Goal: Task Accomplishment & Management: Manage account settings

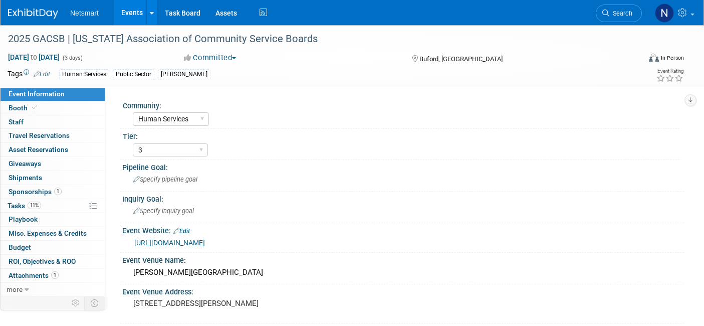
select select "Human Services"
select select "3"
click at [612, 19] on link "Search" at bounding box center [619, 14] width 46 height 18
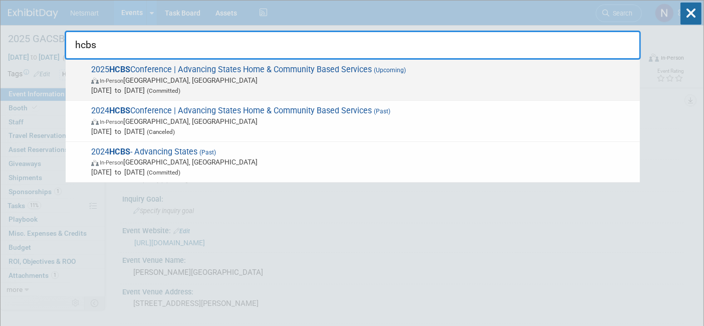
type input "hcbs"
click at [366, 74] on span "2025 HCBS Conference | Advancing States Home & Community Based Services (Upcomi…" at bounding box center [361, 80] width 547 height 31
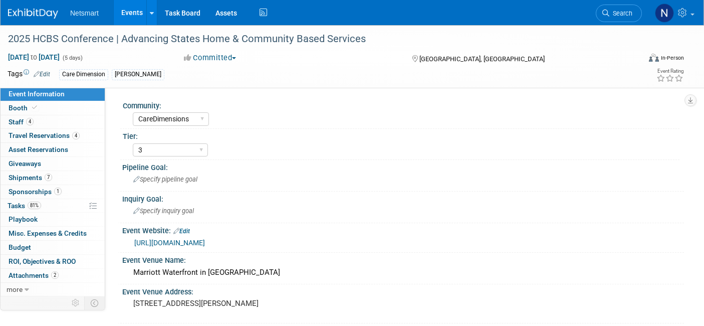
select select "CareDimensions"
select select "3"
click at [31, 178] on span "Shipments 7" at bounding box center [31, 177] width 44 height 8
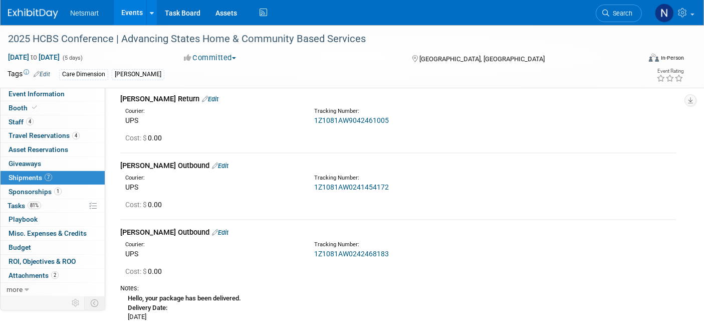
scroll to position [375, 0]
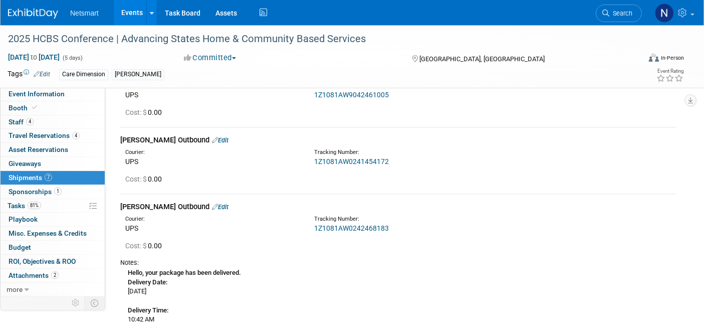
click at [375, 159] on link "1Z1081AW0241454172" at bounding box center [351, 161] width 75 height 8
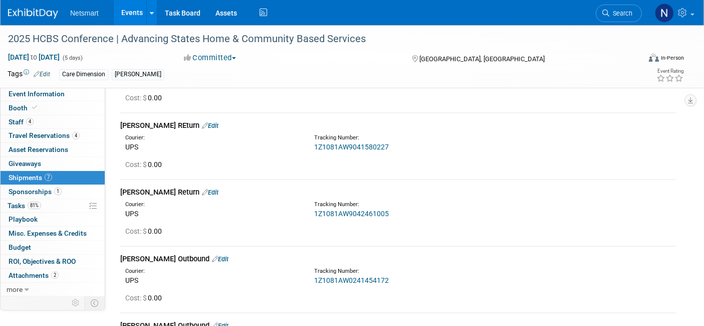
scroll to position [0, 0]
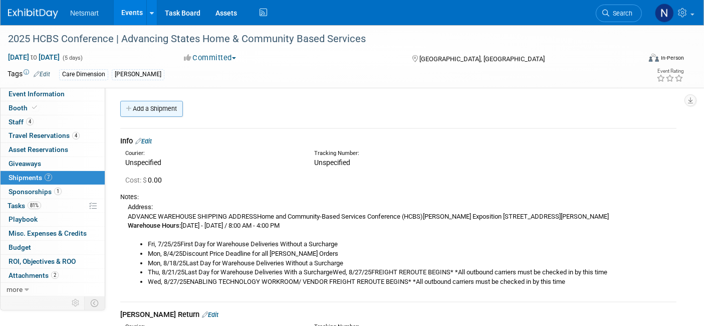
click at [164, 111] on link "Add a Shipment" at bounding box center [151, 109] width 63 height 16
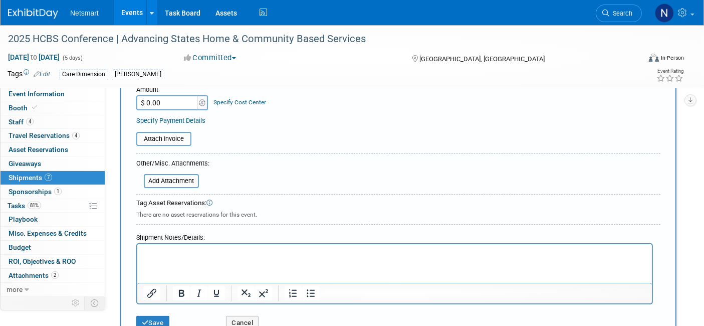
scroll to position [212, 0]
click at [301, 257] on p "Rich Text Area. Press ALT-0 for help." at bounding box center [394, 255] width 503 height 10
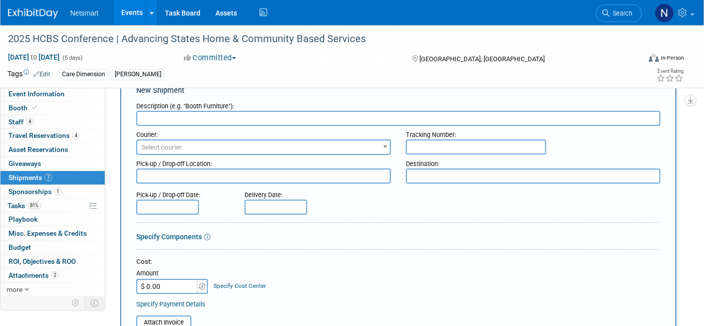
scroll to position [0, 0]
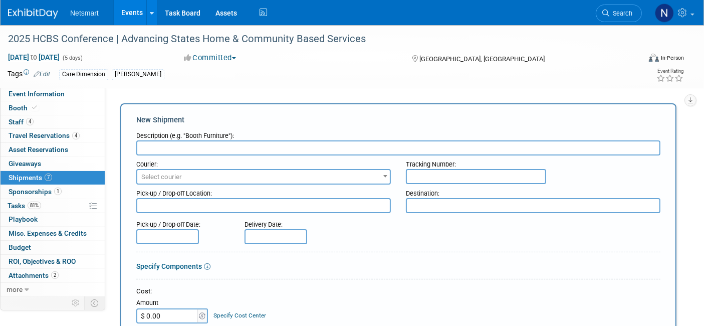
click at [252, 131] on div "Description (e.g. "Booth Furniture"):" at bounding box center [398, 134] width 524 height 14
click at [259, 149] on input "text" at bounding box center [398, 147] width 524 height 15
type input "[PERSON_NAME] Outbound"
click at [430, 180] on input "text" at bounding box center [476, 176] width 140 height 15
paste input "1Z1081AW0240215897"
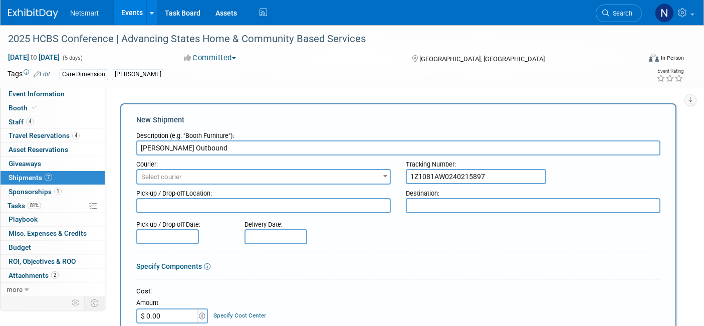
type input "1Z1081AW0240215897"
click at [318, 166] on div "Courier:" at bounding box center [263, 162] width 255 height 14
click at [322, 177] on span "Select courier" at bounding box center [263, 177] width 253 height 14
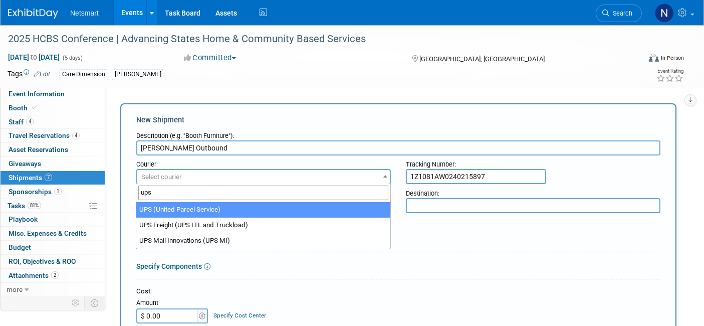
type input "ups"
select select "508"
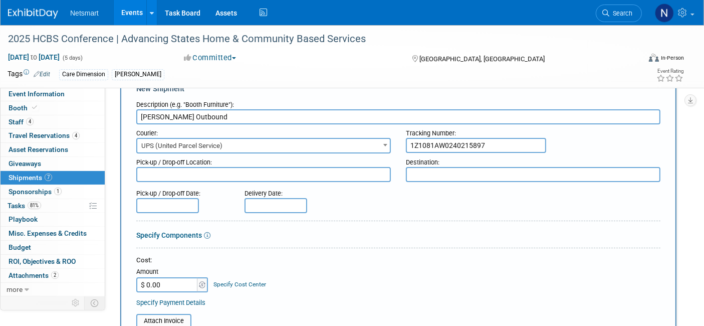
scroll to position [275, 0]
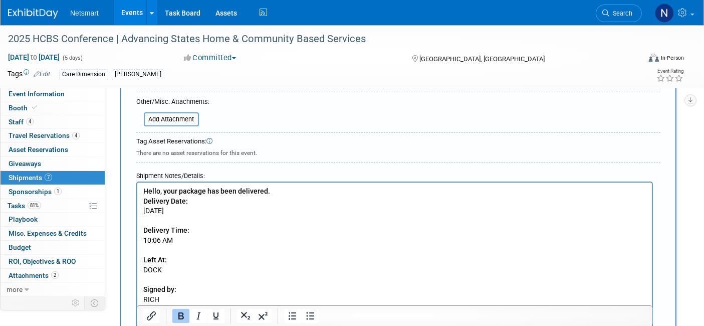
click at [139, 193] on html "Hello, your package has been delivered. Delivery Date: Monday, 08/18/2025 Deliv…" at bounding box center [394, 243] width 515 height 122
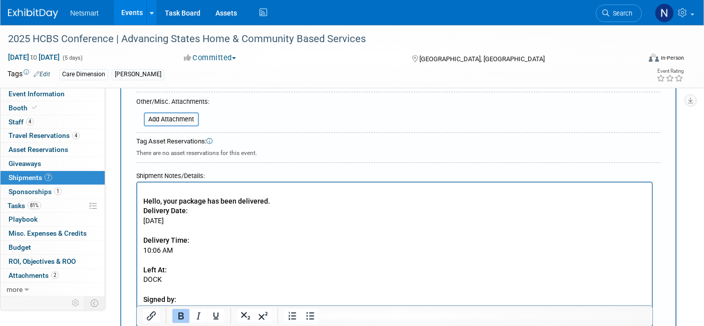
click at [183, 320] on icon "Bold" at bounding box center [181, 316] width 12 height 12
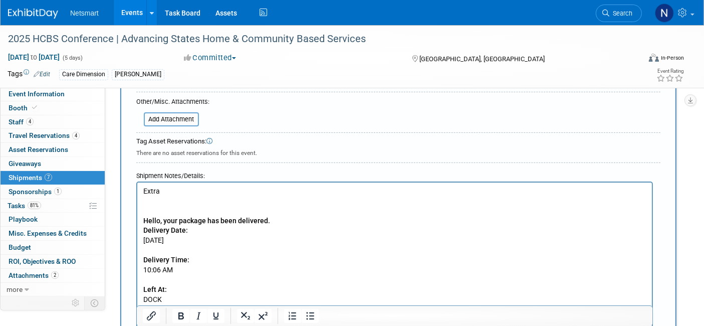
click at [195, 189] on p "Extra" at bounding box center [394, 192] width 503 height 10
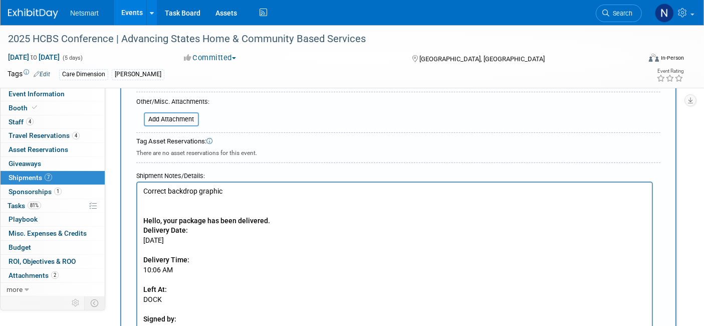
scroll to position [386, 0]
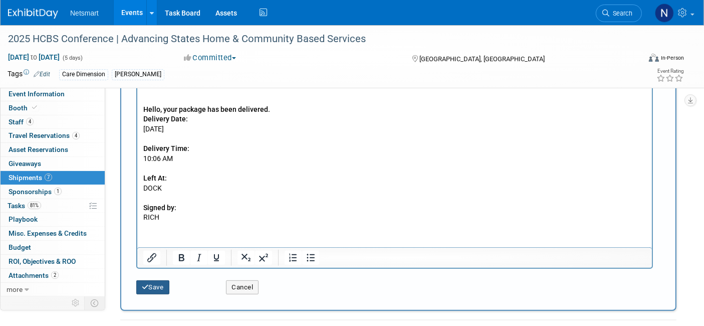
click at [159, 280] on button "Save" at bounding box center [152, 287] width 33 height 14
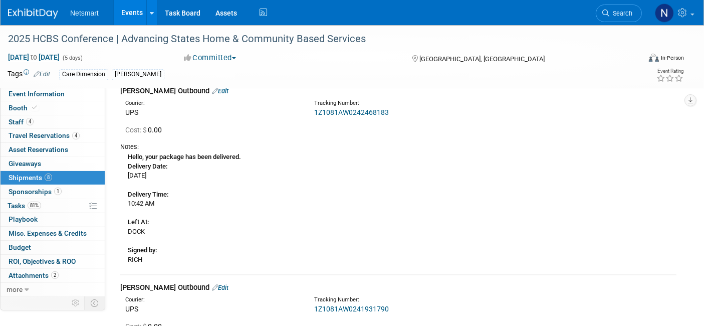
scroll to position [487, 0]
